Goal: Navigation & Orientation: Find specific page/section

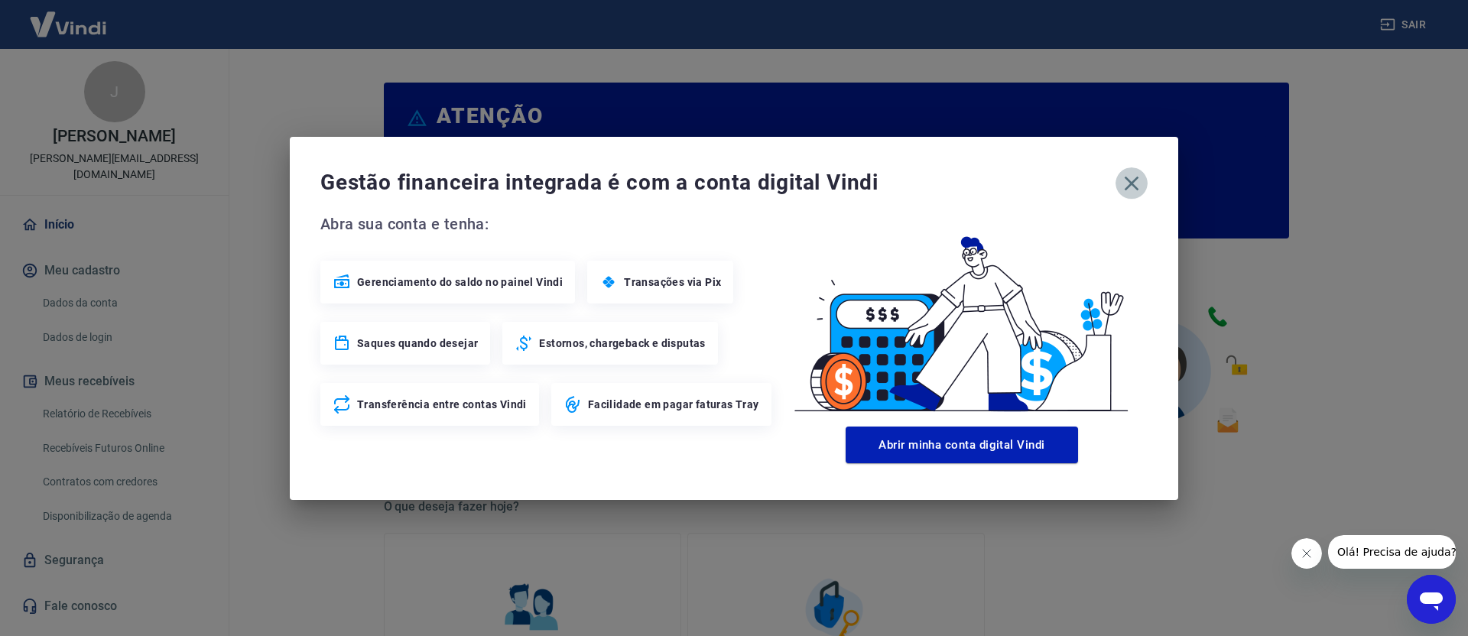
click at [1138, 183] on icon "button" at bounding box center [1131, 183] width 24 height 24
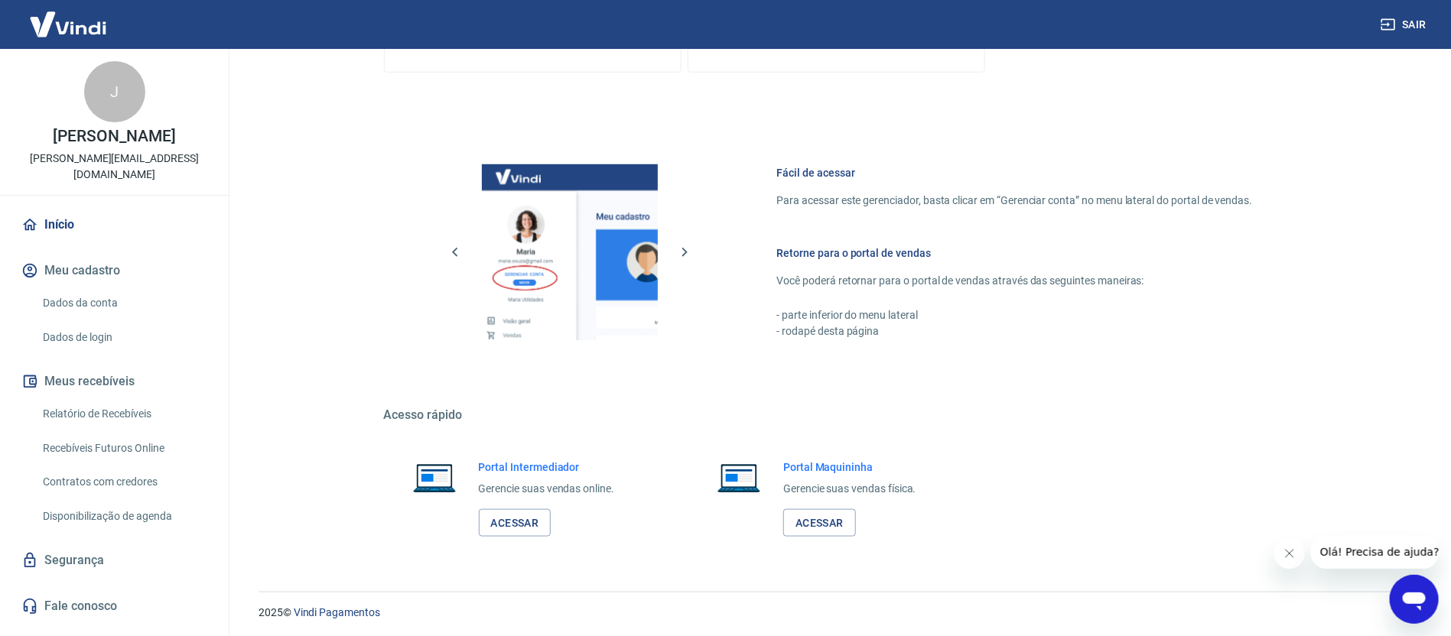
scroll to position [716, 0]
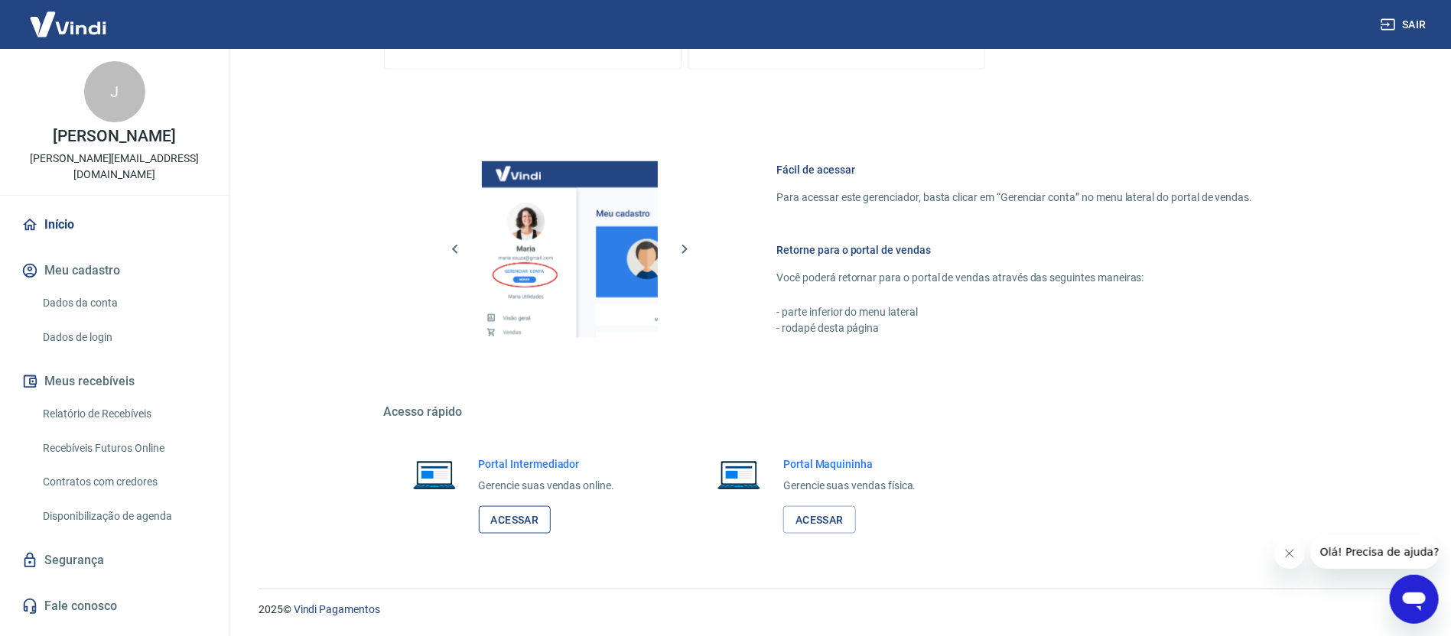
click at [515, 519] on link "Acessar" at bounding box center [515, 520] width 73 height 28
